Goal: Task Accomplishment & Management: Manage account settings

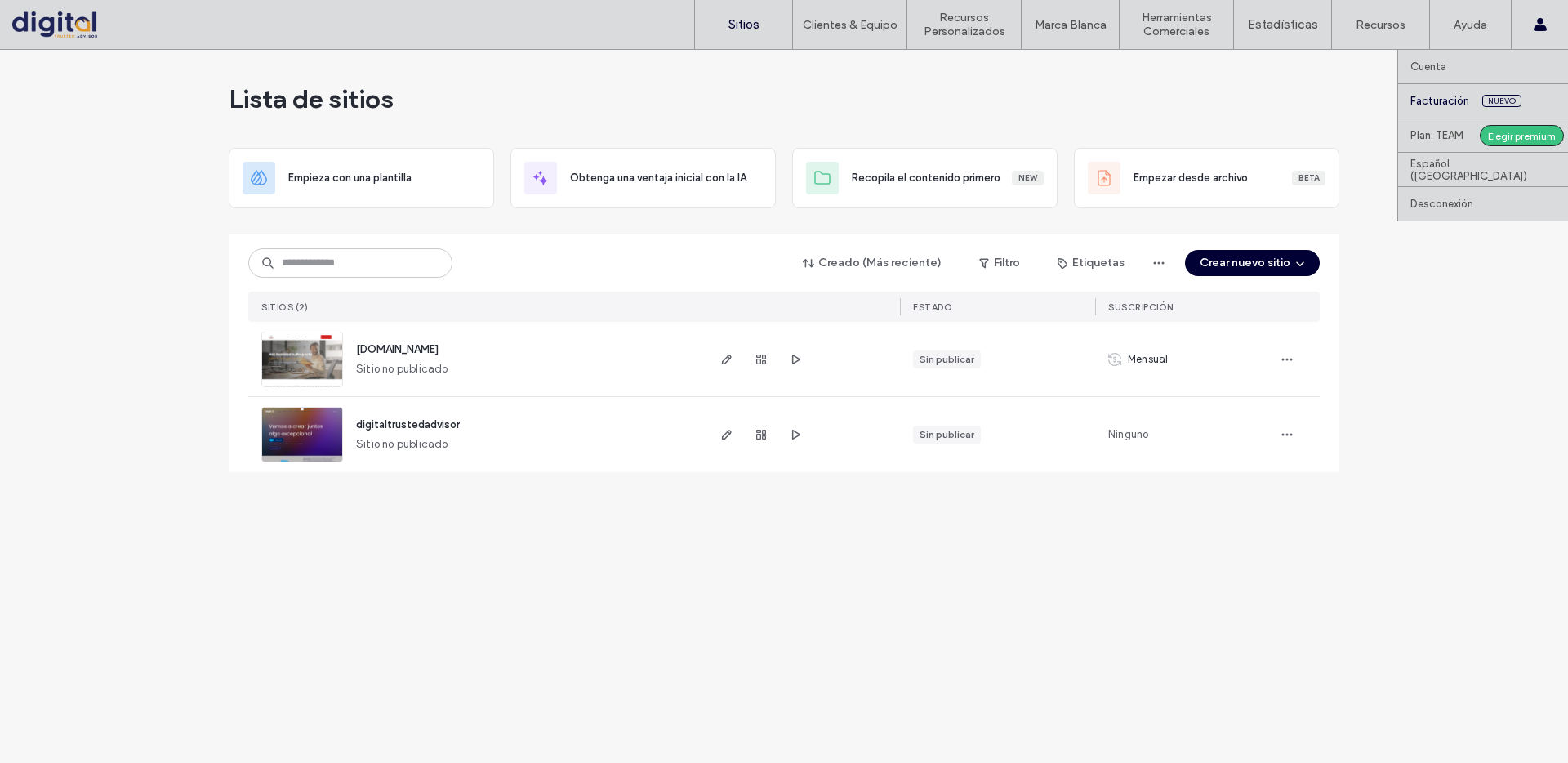
click at [1443, 108] on link "Facturación Nuevo" at bounding box center [1489, 101] width 157 height 33
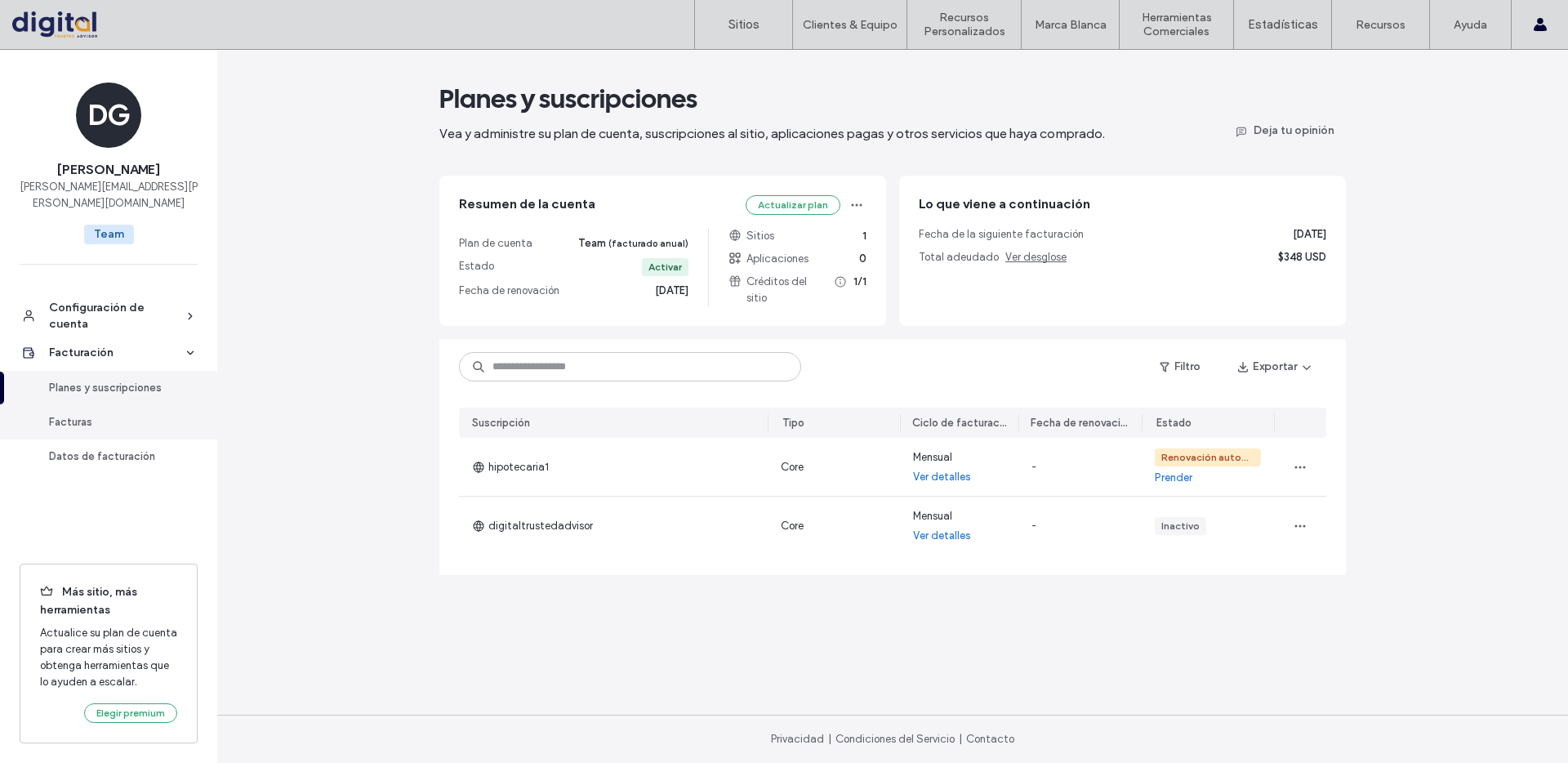
click at [89, 421] on div "Facturas" at bounding box center [116, 422] width 134 height 17
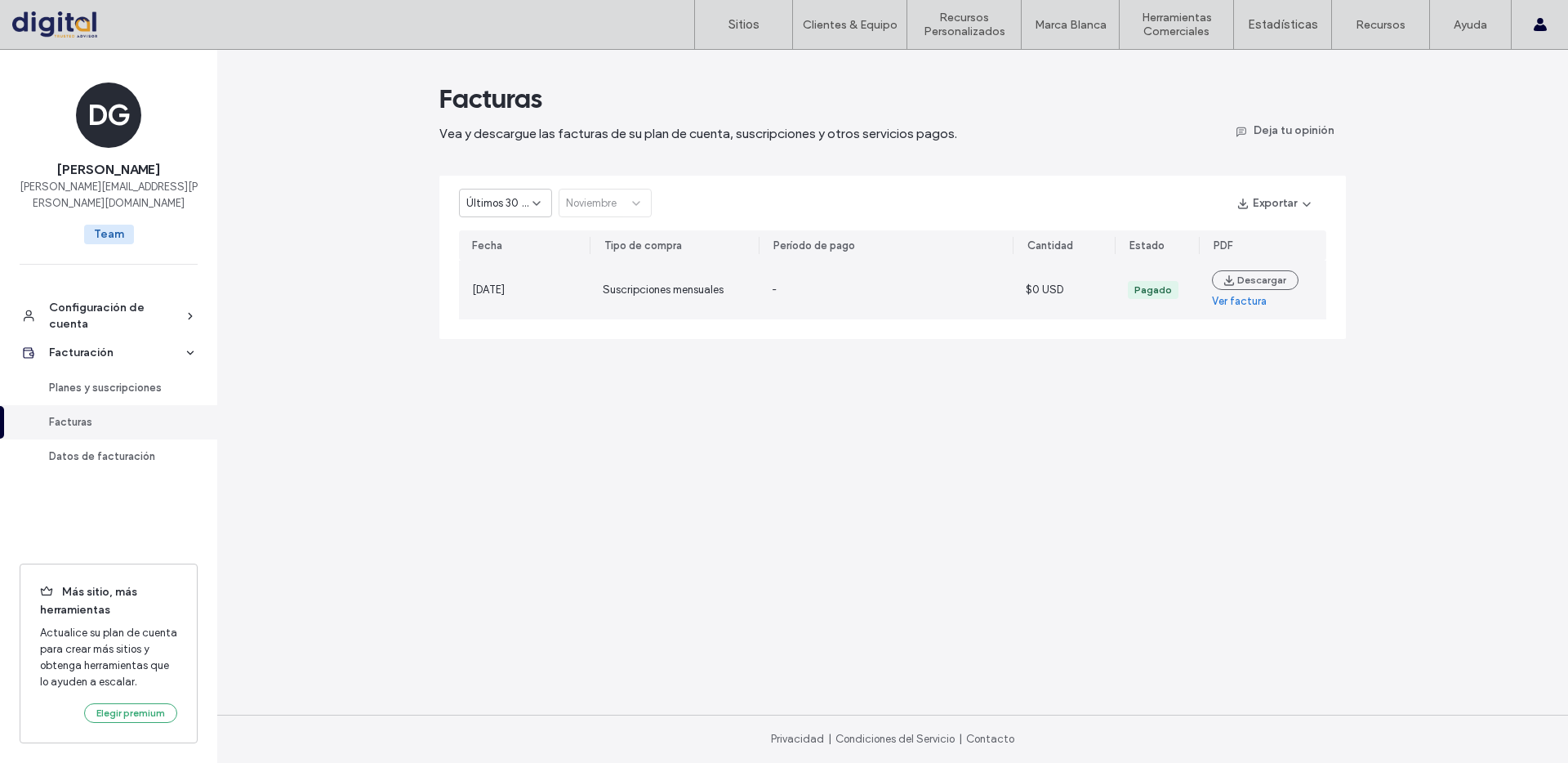
click at [1233, 302] on link "Ver factura" at bounding box center [1240, 302] width 55 height 17
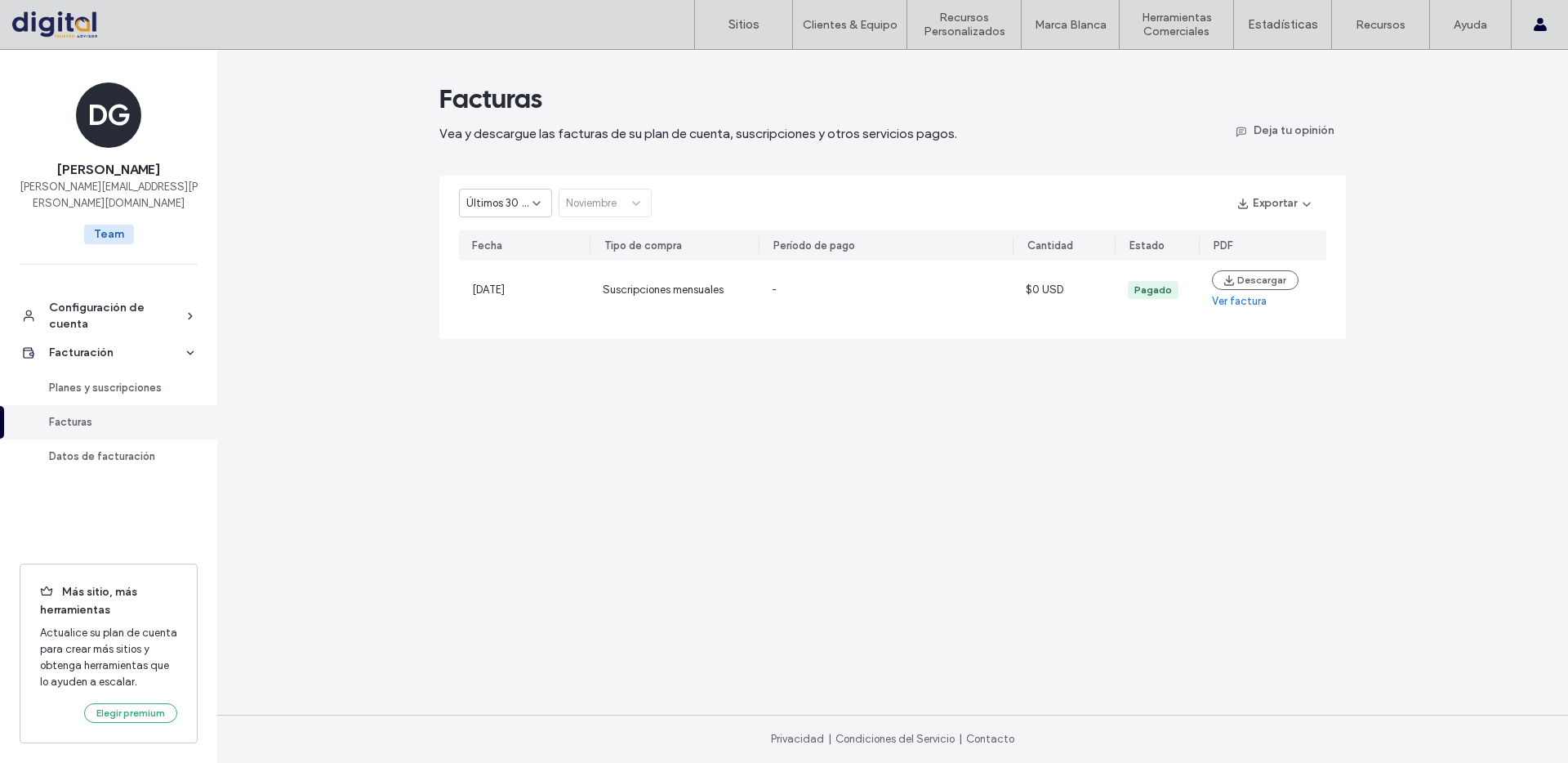
click at [514, 202] on span "Últimos 30 días" at bounding box center [499, 203] width 66 height 17
drag, startPoint x: 475, startPoint y: 282, endPoint x: 488, endPoint y: 263, distance: 23.0
click at [488, 263] on div "Últimos 30 días Año en curso 2024 2023 2022 2021" at bounding box center [506, 303] width 92 height 172
click at [482, 276] on div "2024" at bounding box center [506, 288] width 92 height 28
click at [509, 204] on div "2024" at bounding box center [499, 203] width 66 height 17
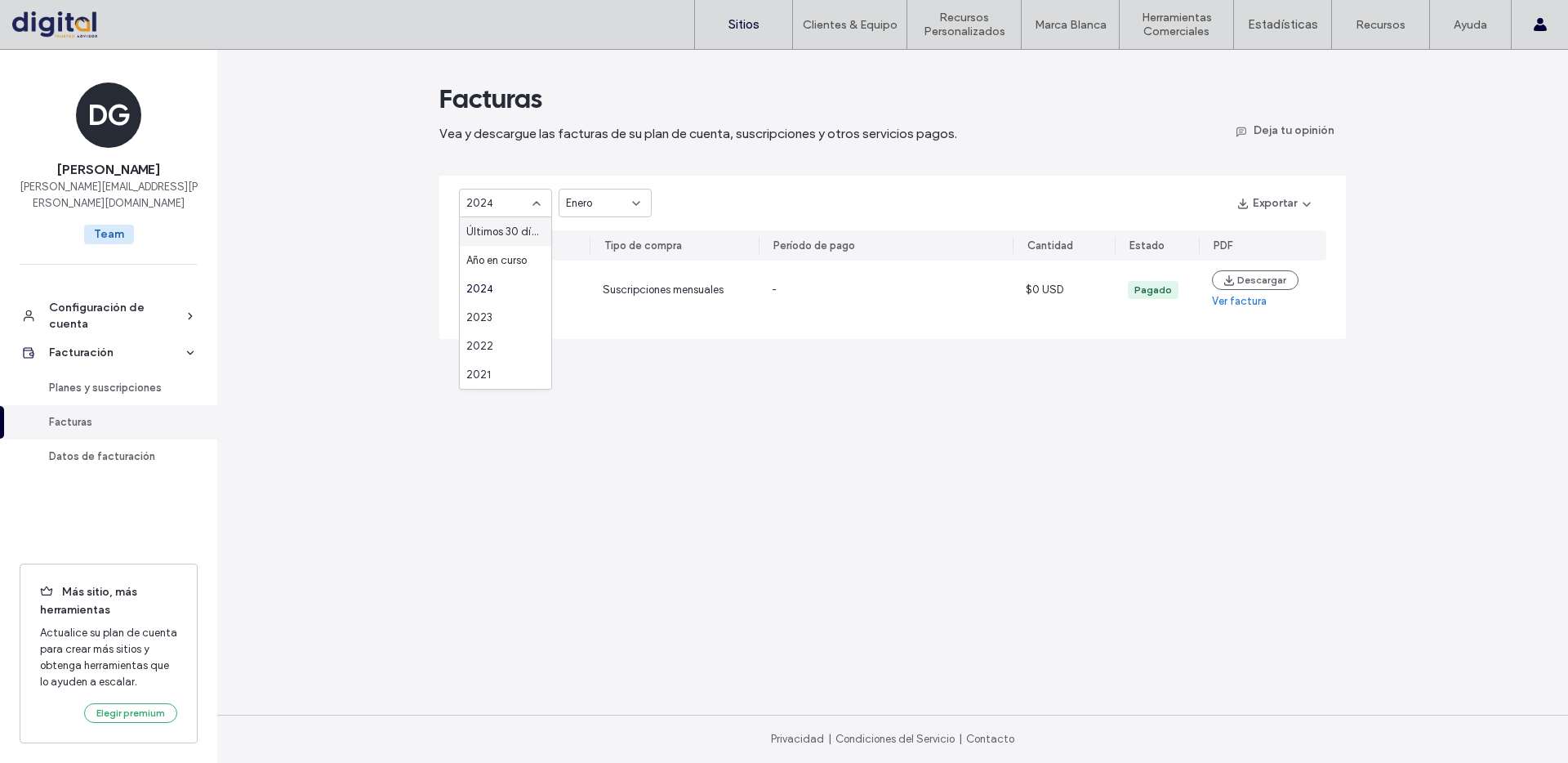
click at [739, 18] on label "Sitios" at bounding box center [743, 25] width 31 height 15
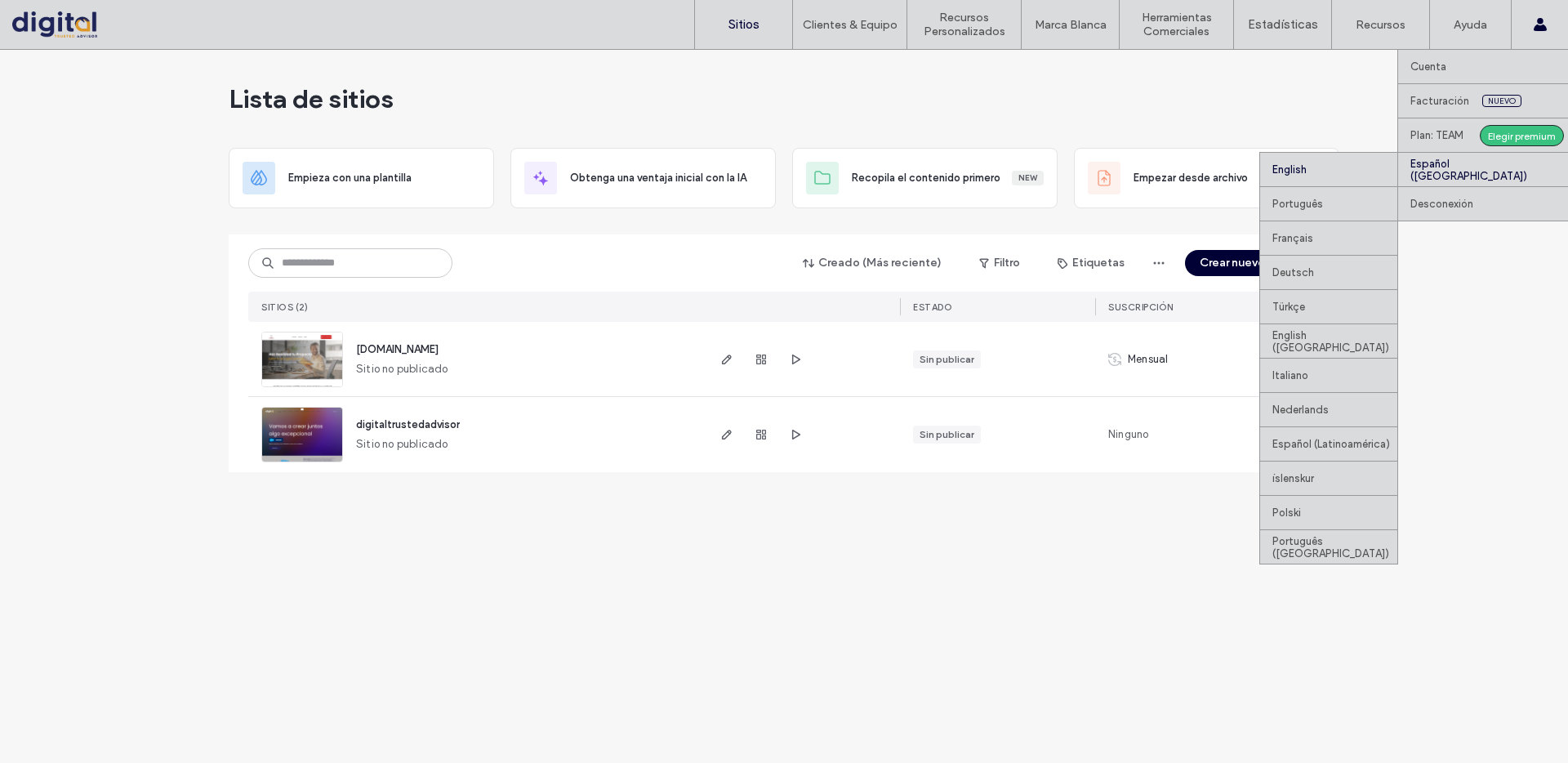
click at [1279, 172] on div "English" at bounding box center [1328, 168] width 137 height 34
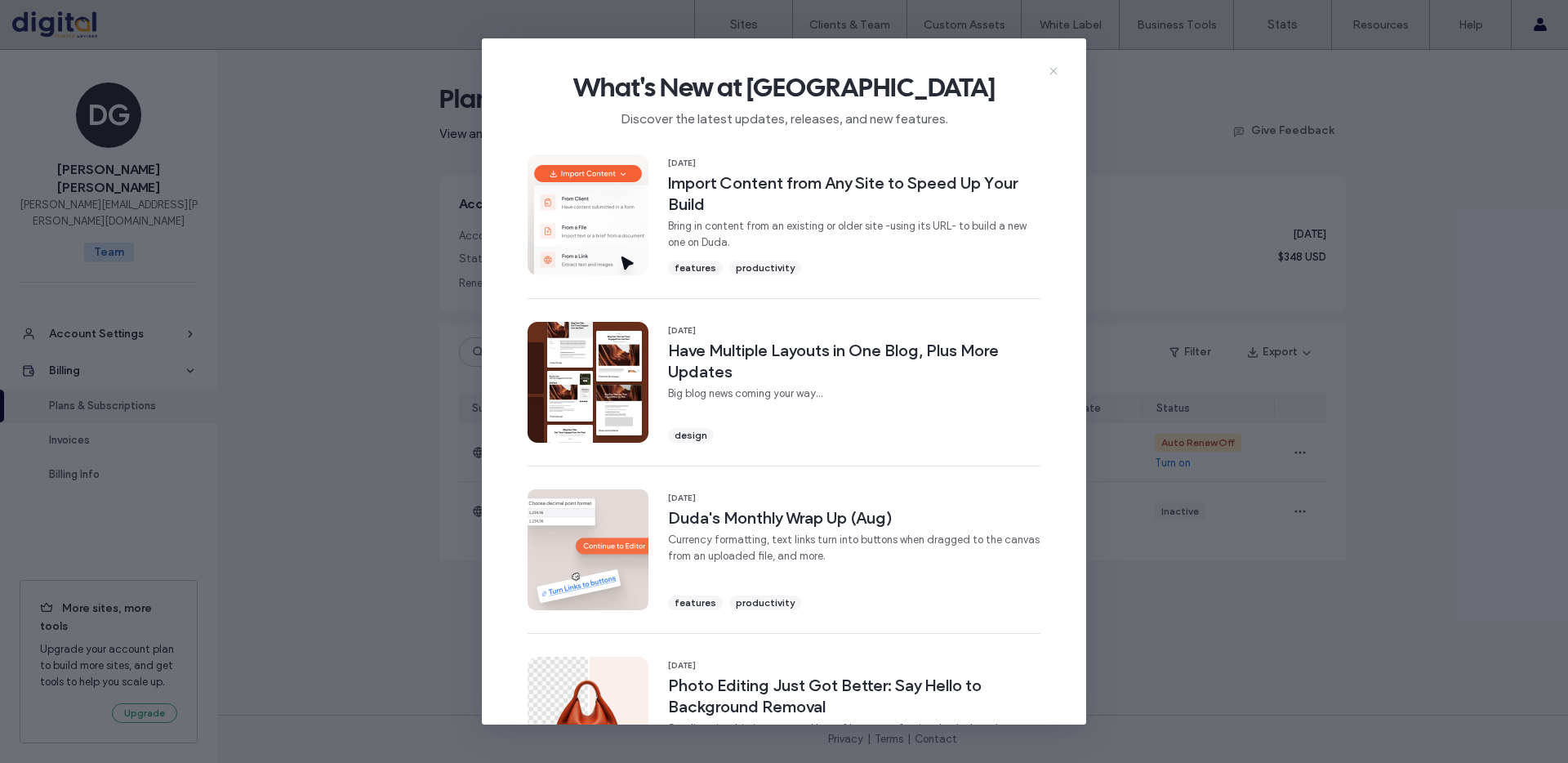
click at [1052, 70] on use at bounding box center [1053, 70] width 7 height 7
